Goal: Task Accomplishment & Management: Manage account settings

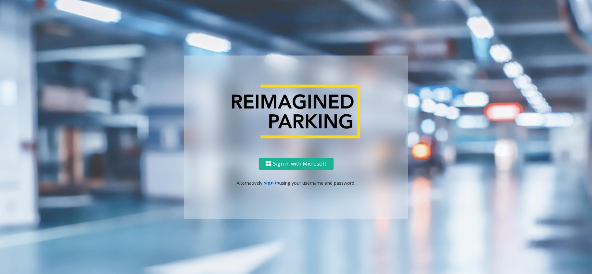
click at [264, 183] on link "sign in" at bounding box center [272, 183] width 16 height 6
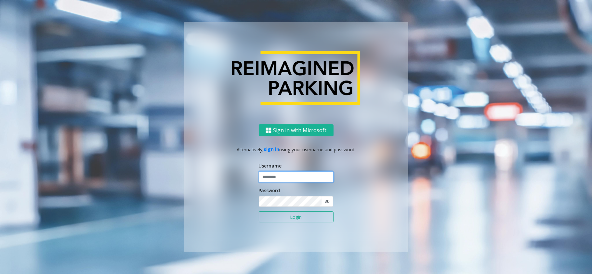
click at [279, 177] on input "text" at bounding box center [296, 177] width 75 height 11
type input "*****"
click at [259, 212] on button "Login" at bounding box center [296, 217] width 75 height 11
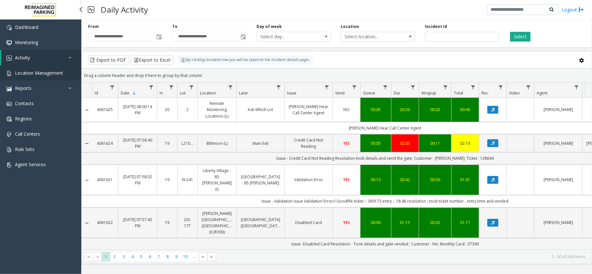
click at [52, 75] on span "Location Management" at bounding box center [39, 73] width 48 height 6
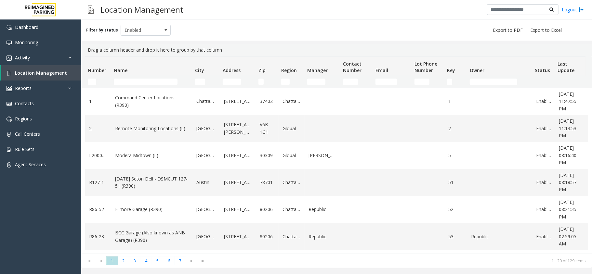
click at [146, 85] on td "Name Filter" at bounding box center [151, 82] width 81 height 12
click at [144, 79] on input "Name Filter" at bounding box center [146, 82] width 64 height 6
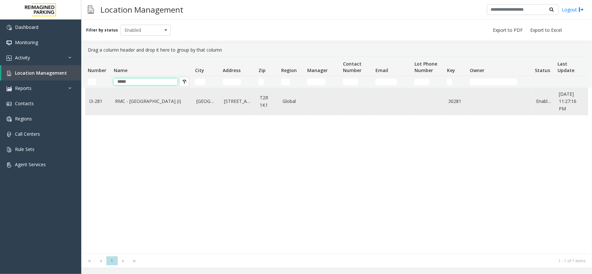
type input "*****"
click at [138, 103] on link "RMC - [GEOGRAPHIC_DATA] (I)" at bounding box center [151, 101] width 73 height 7
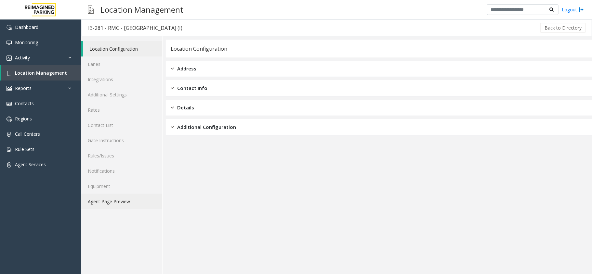
click at [101, 204] on link "Agent Page Preview" at bounding box center [121, 201] width 81 height 15
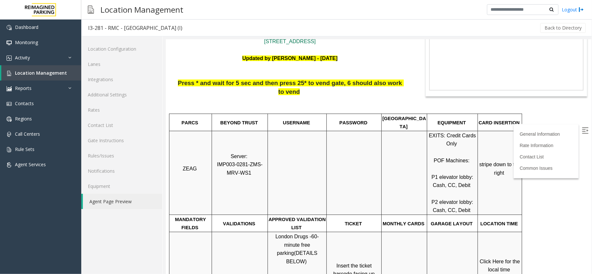
scroll to position [130, 0]
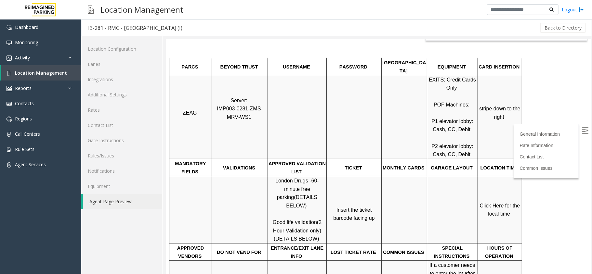
click at [581, 131] on img at bounding box center [584, 130] width 6 height 6
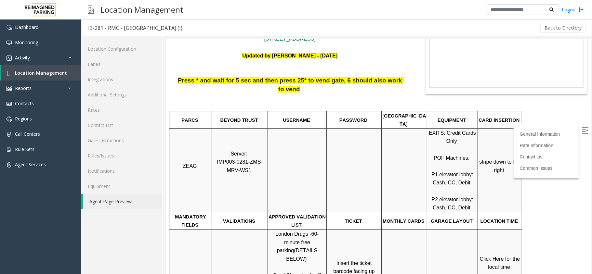
scroll to position [43, 0]
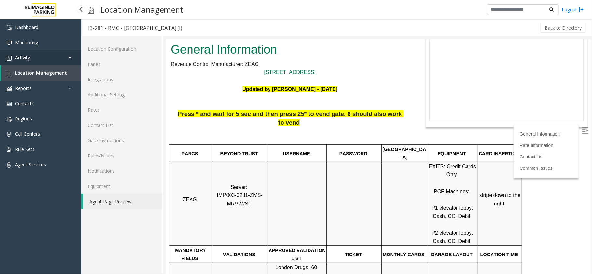
click at [29, 57] on span "Activity" at bounding box center [22, 58] width 15 height 6
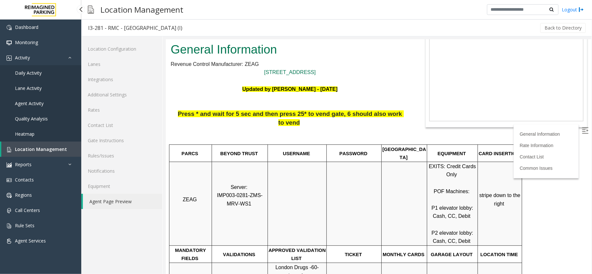
click at [30, 68] on link "Daily Activity" at bounding box center [40, 72] width 81 height 15
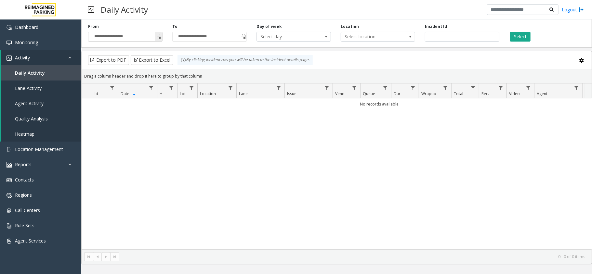
click at [158, 40] on span "Toggle popup" at bounding box center [158, 37] width 7 height 10
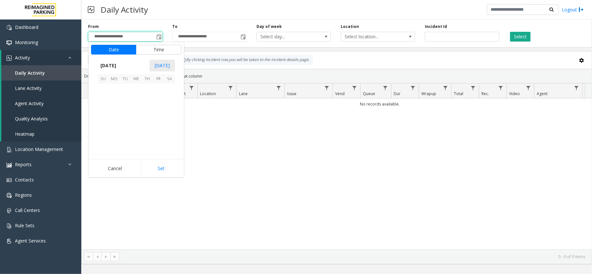
scroll to position [116540, 0]
click at [155, 122] on span "22" at bounding box center [158, 122] width 11 height 11
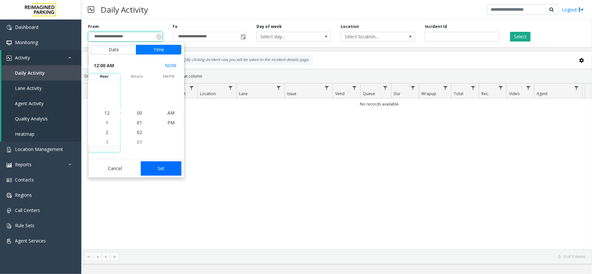
click at [164, 168] on button "Set" at bounding box center [161, 168] width 41 height 14
type input "**********"
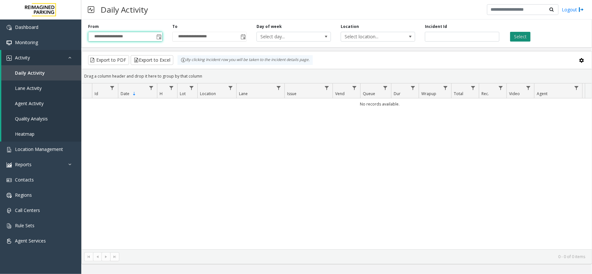
click at [519, 39] on button "Select" at bounding box center [520, 37] width 20 height 10
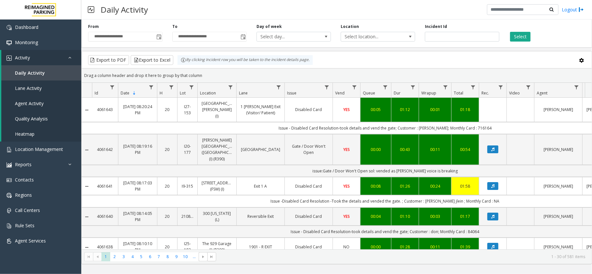
click at [206, 23] on div "**********" at bounding box center [336, 32] width 510 height 31
